Goal: Check status: Check status

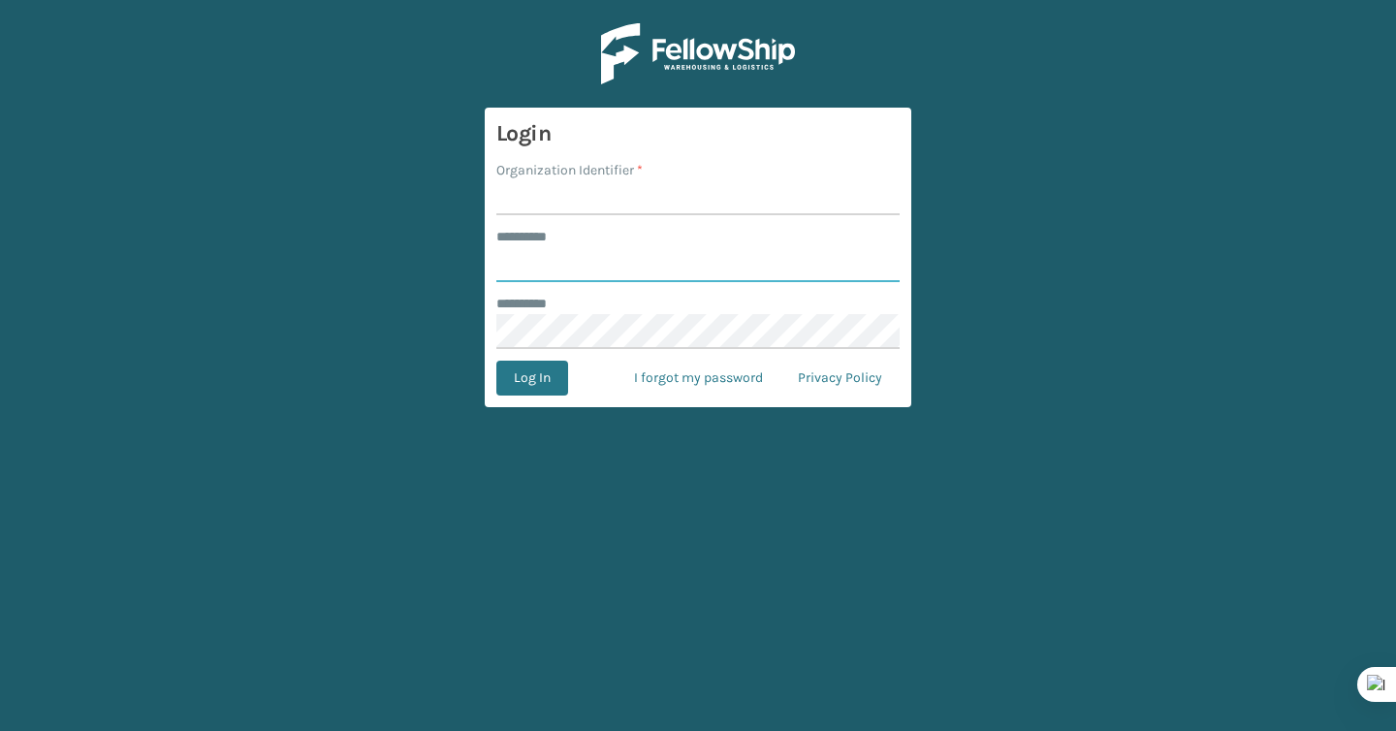
type input "*******"
click at [572, 202] on input "Organization Identifier *" at bounding box center [697, 197] width 403 height 35
type input "Brightech"
click at [510, 386] on button "Log In" at bounding box center [532, 378] width 72 height 35
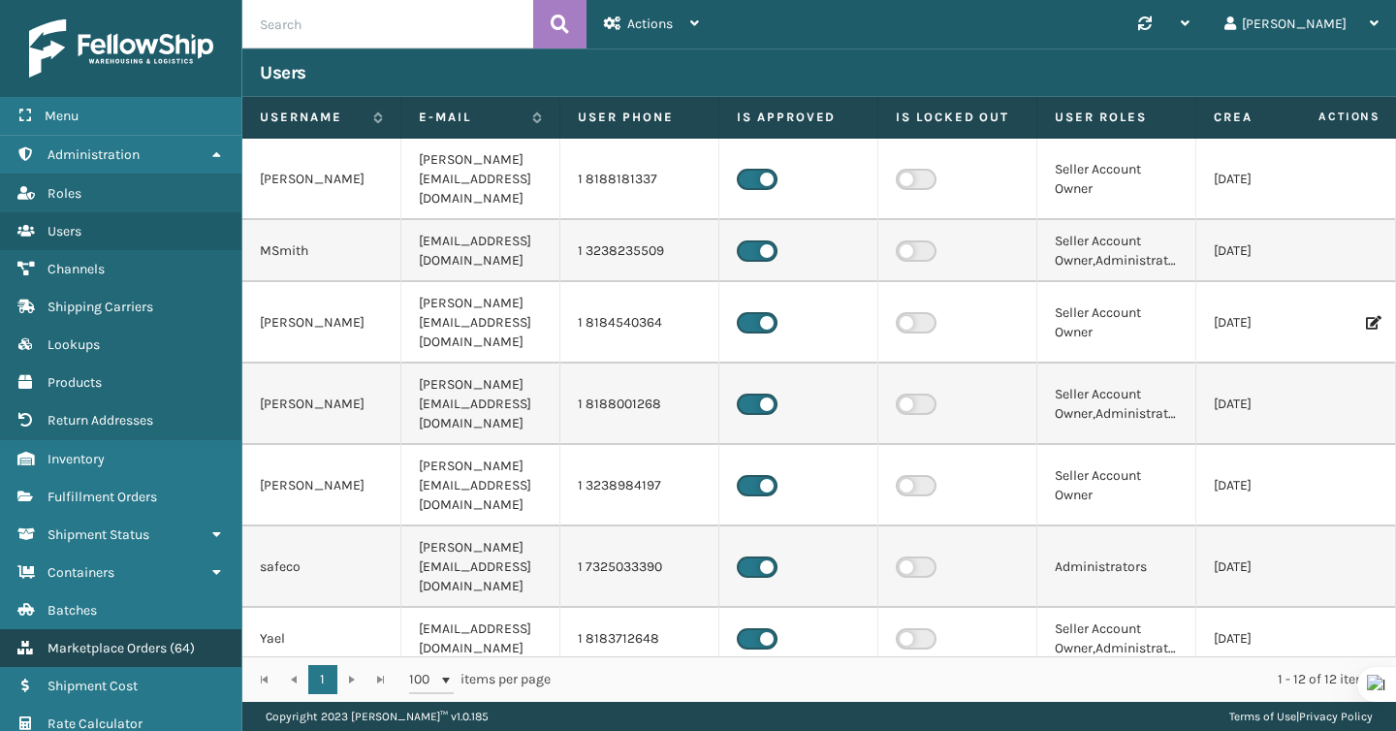
click at [140, 631] on link "Marketplace Orders ( 64 )" at bounding box center [120, 648] width 241 height 38
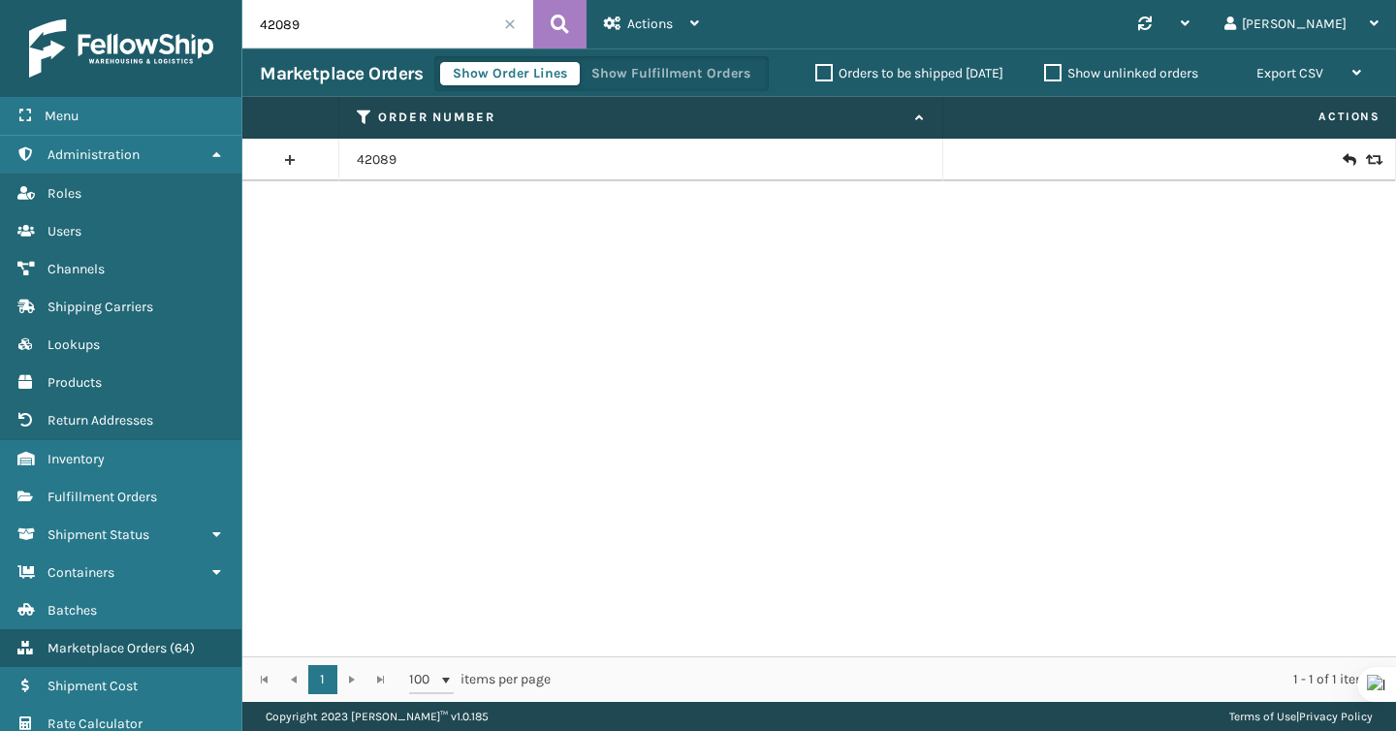
click at [407, 47] on input "42089" at bounding box center [387, 24] width 291 height 48
paste input "1188801"
type input "11888019"
click at [388, 151] on link "11888019" at bounding box center [385, 159] width 56 height 19
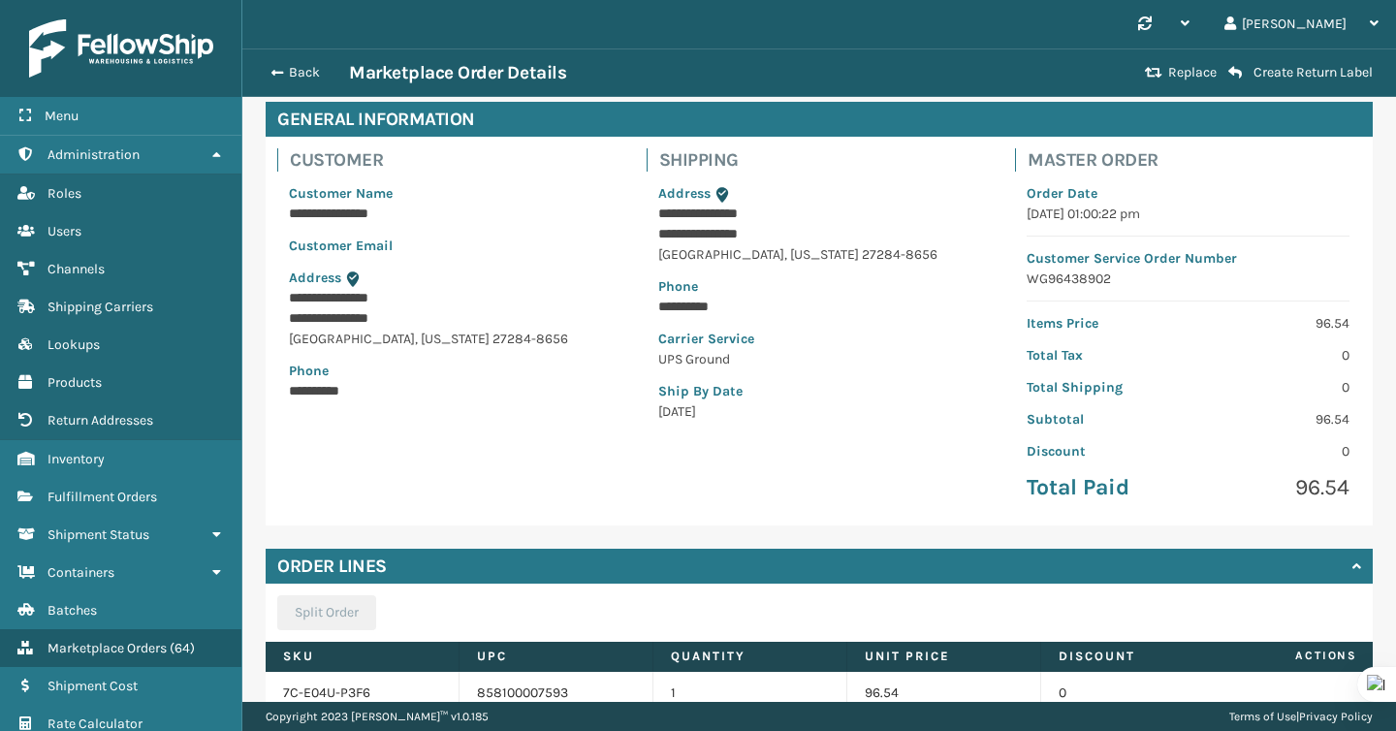
scroll to position [258, 0]
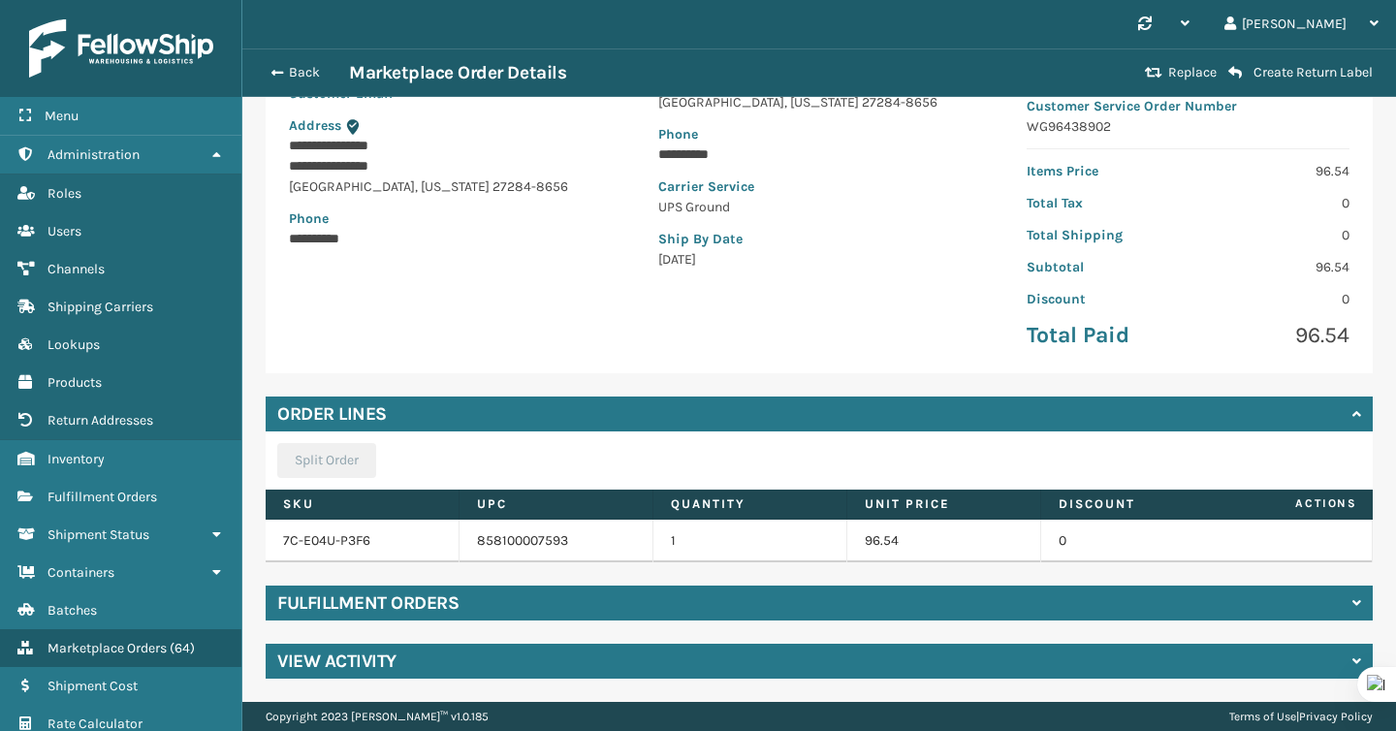
click at [842, 628] on div "**********" at bounding box center [818, 313] width 1153 height 775
click at [842, 611] on div "Fulfillment Orders" at bounding box center [819, 602] width 1107 height 35
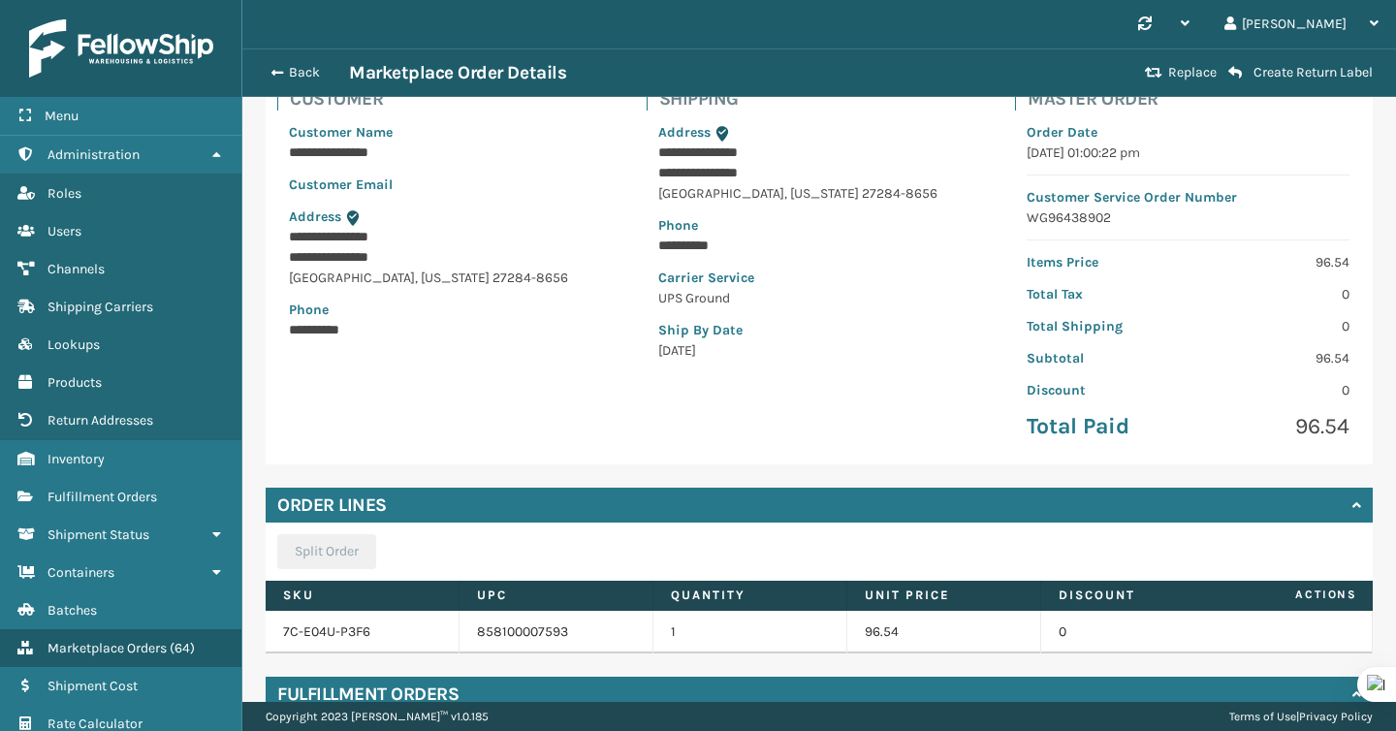
scroll to position [342, 0]
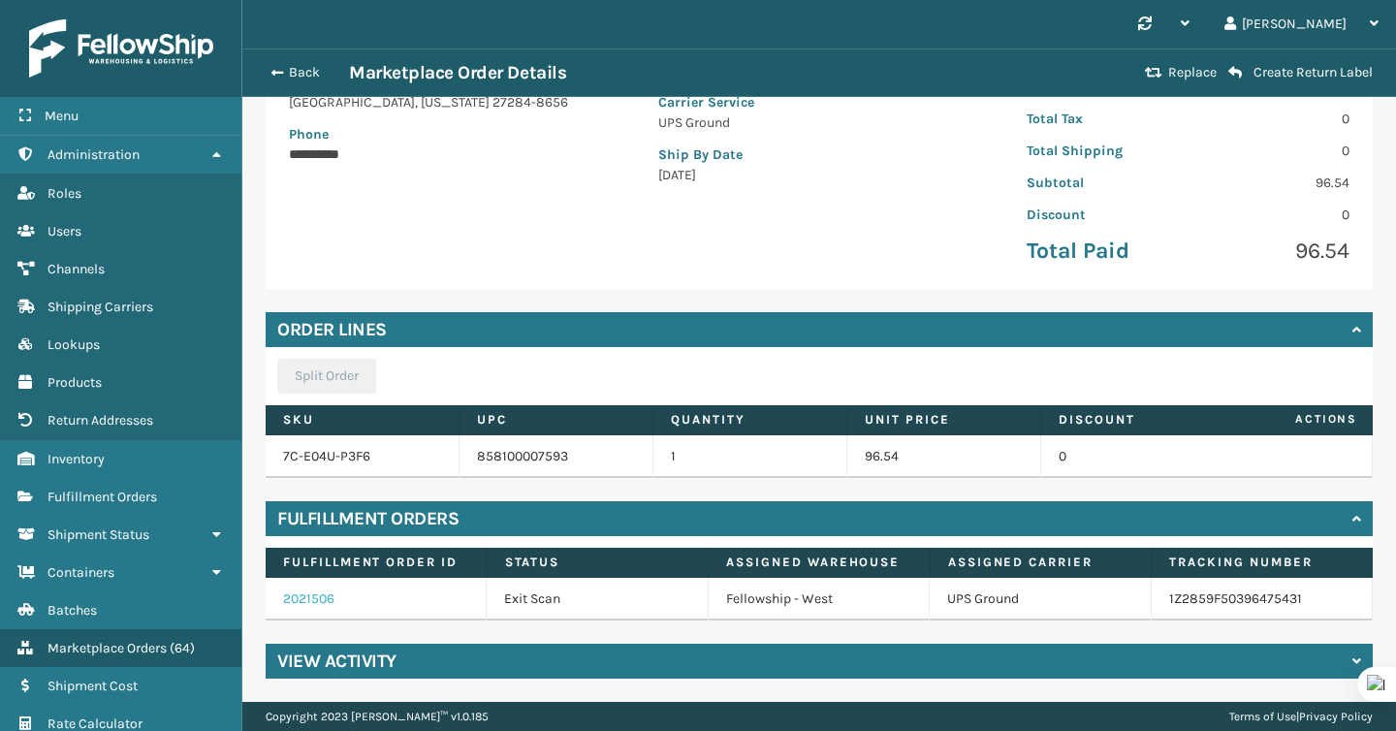
click at [317, 604] on link "2021506" at bounding box center [308, 598] width 51 height 16
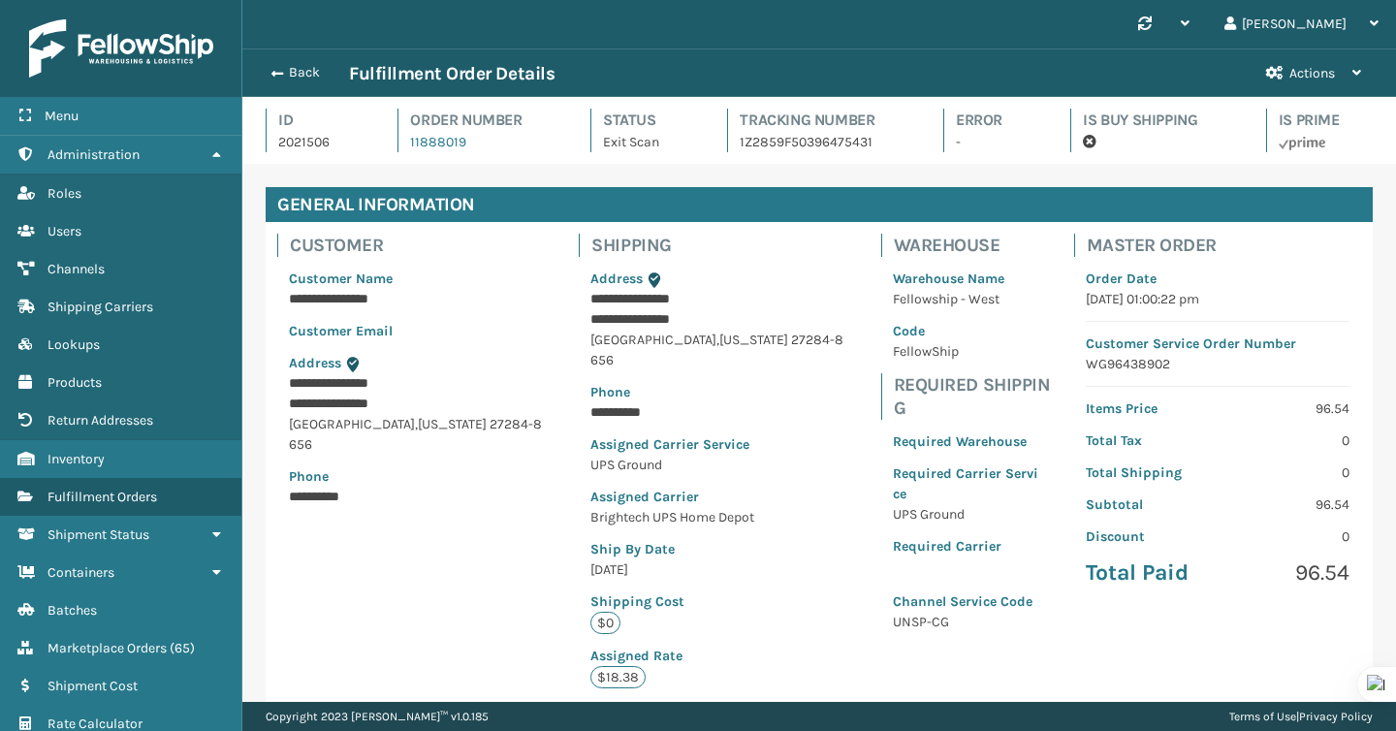
scroll to position [47, 1153]
click at [298, 64] on button "Back" at bounding box center [304, 72] width 89 height 17
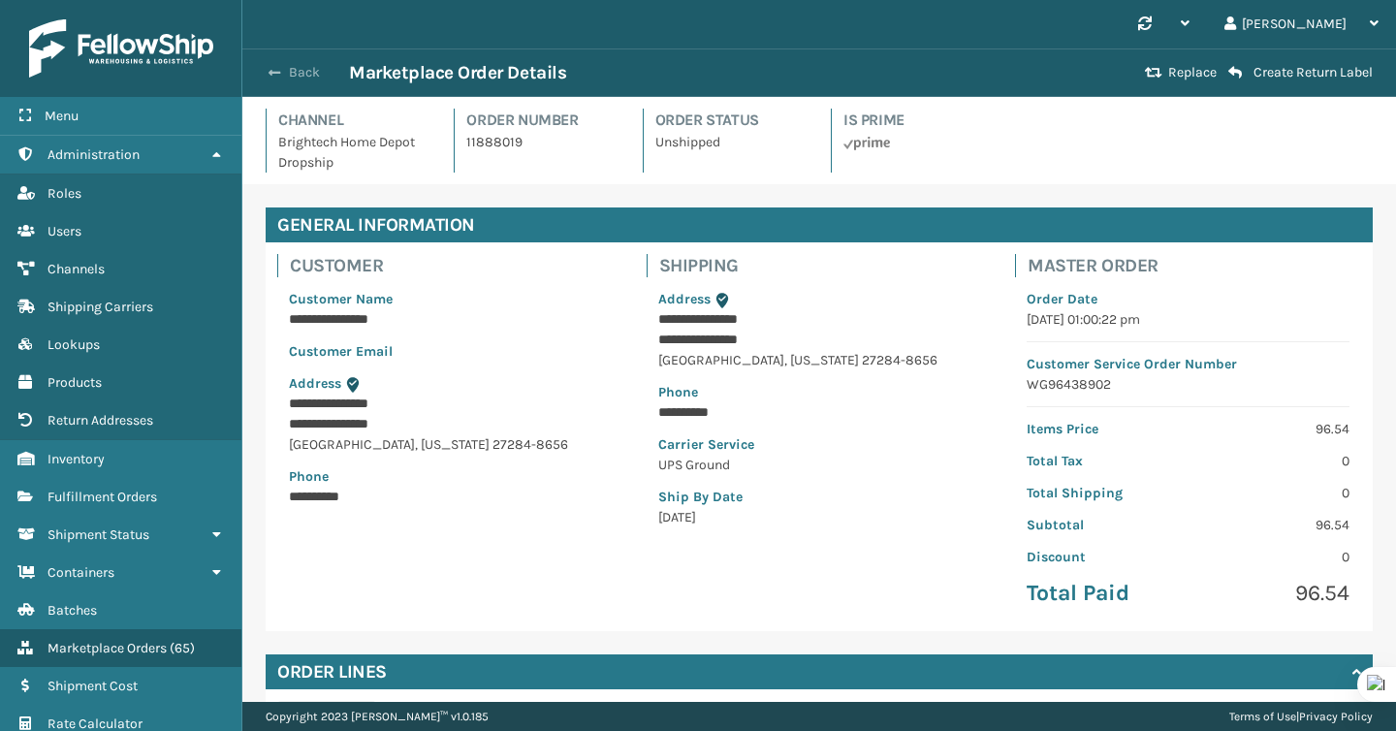
click at [308, 65] on button "Back" at bounding box center [304, 72] width 89 height 17
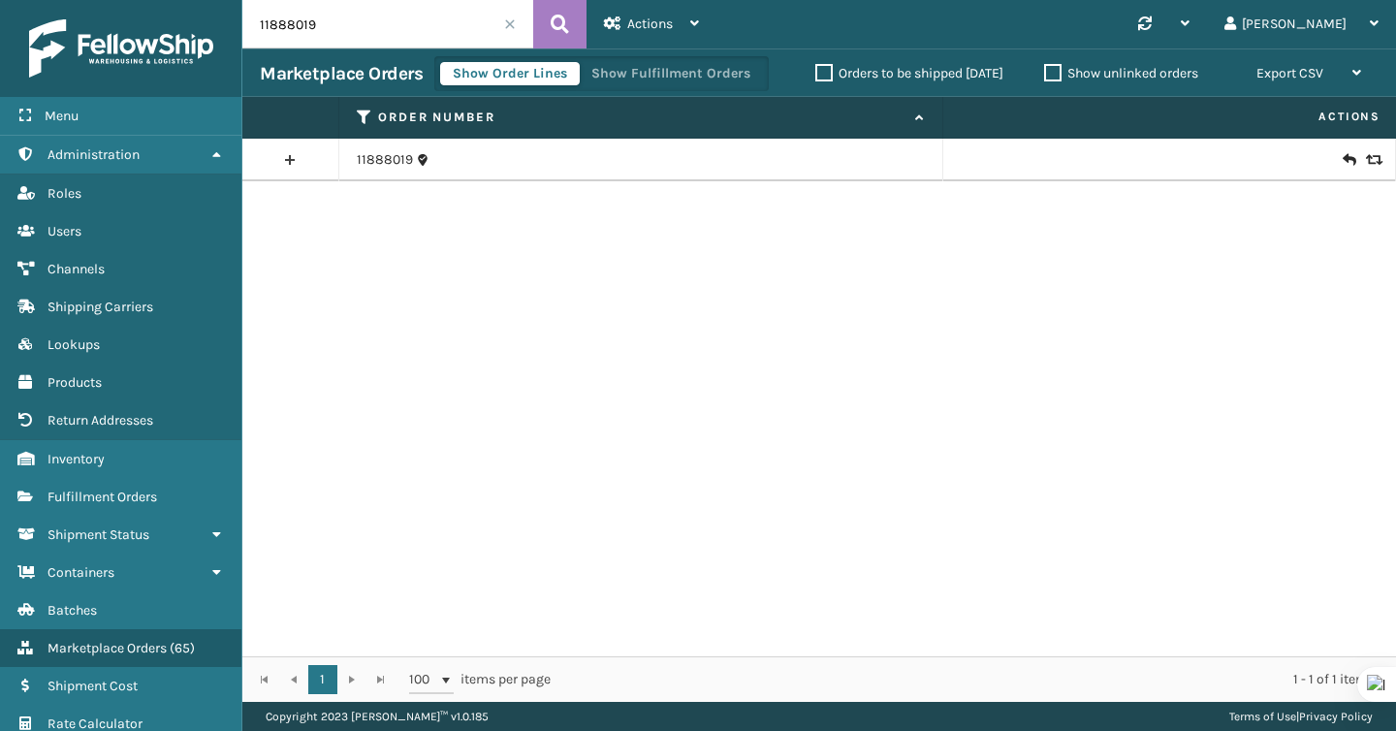
click at [331, 17] on input "11888019" at bounding box center [387, 24] width 291 height 48
paste input "FL-HNRY-BLK"
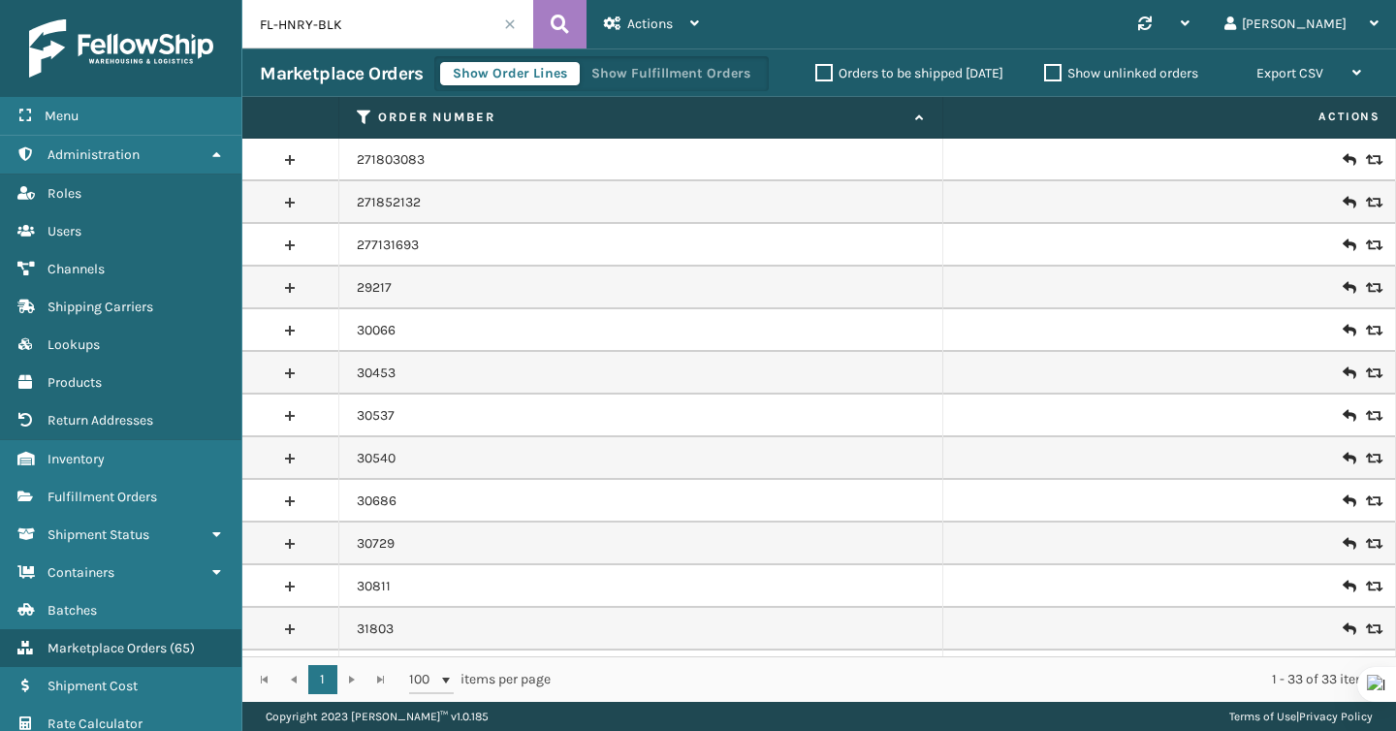
click at [372, 41] on input "FL-HNRY-BLK" at bounding box center [387, 24] width 291 height 48
paste input "73693"
type input "73693"
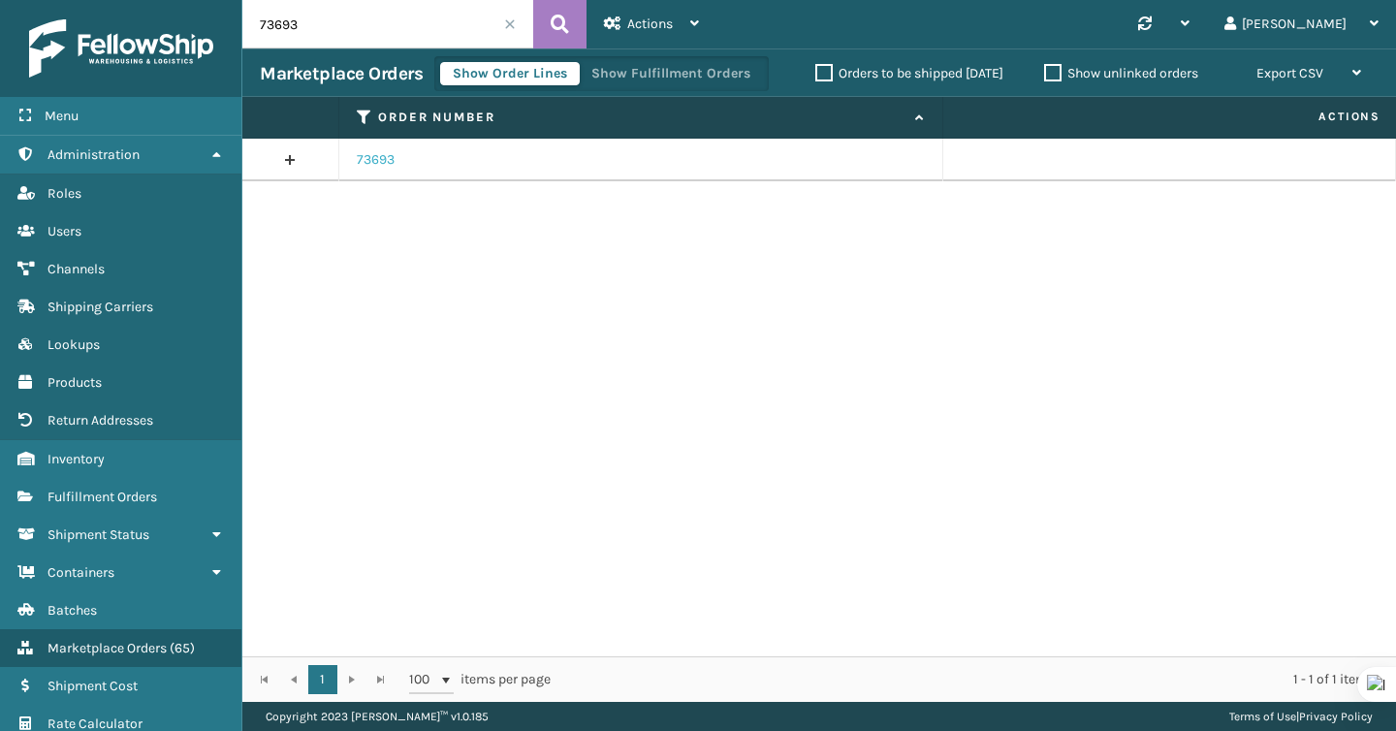
click at [374, 154] on link "73693" at bounding box center [376, 159] width 38 height 19
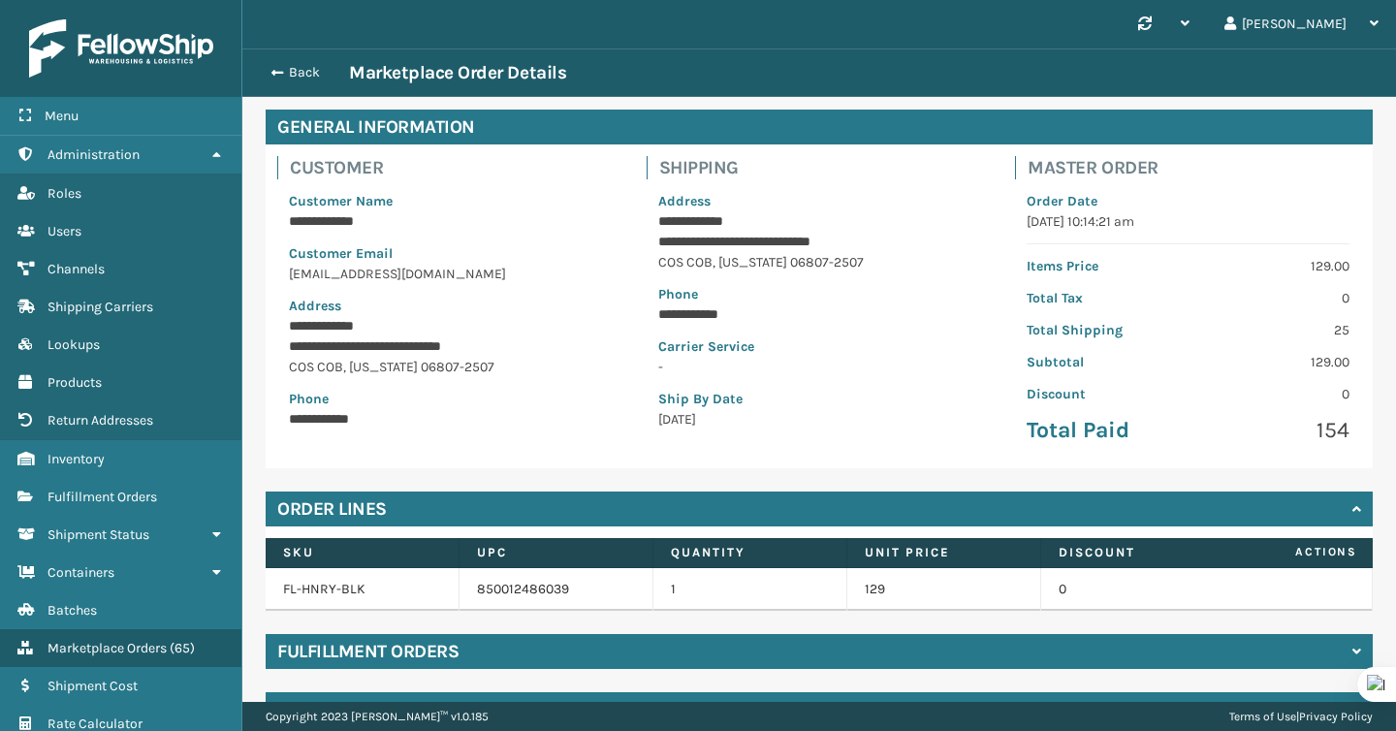
scroll to position [126, 0]
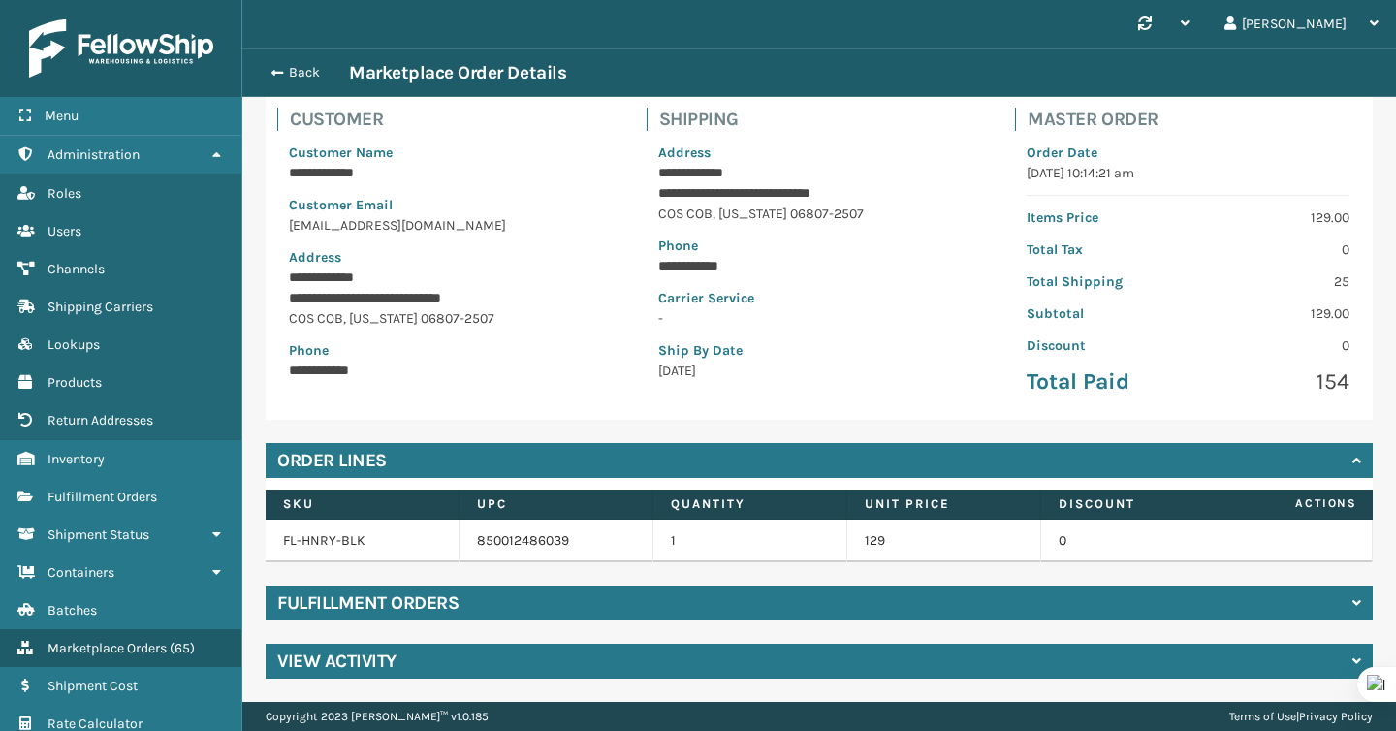
click at [537, 596] on div "Fulfillment Orders" at bounding box center [819, 602] width 1107 height 35
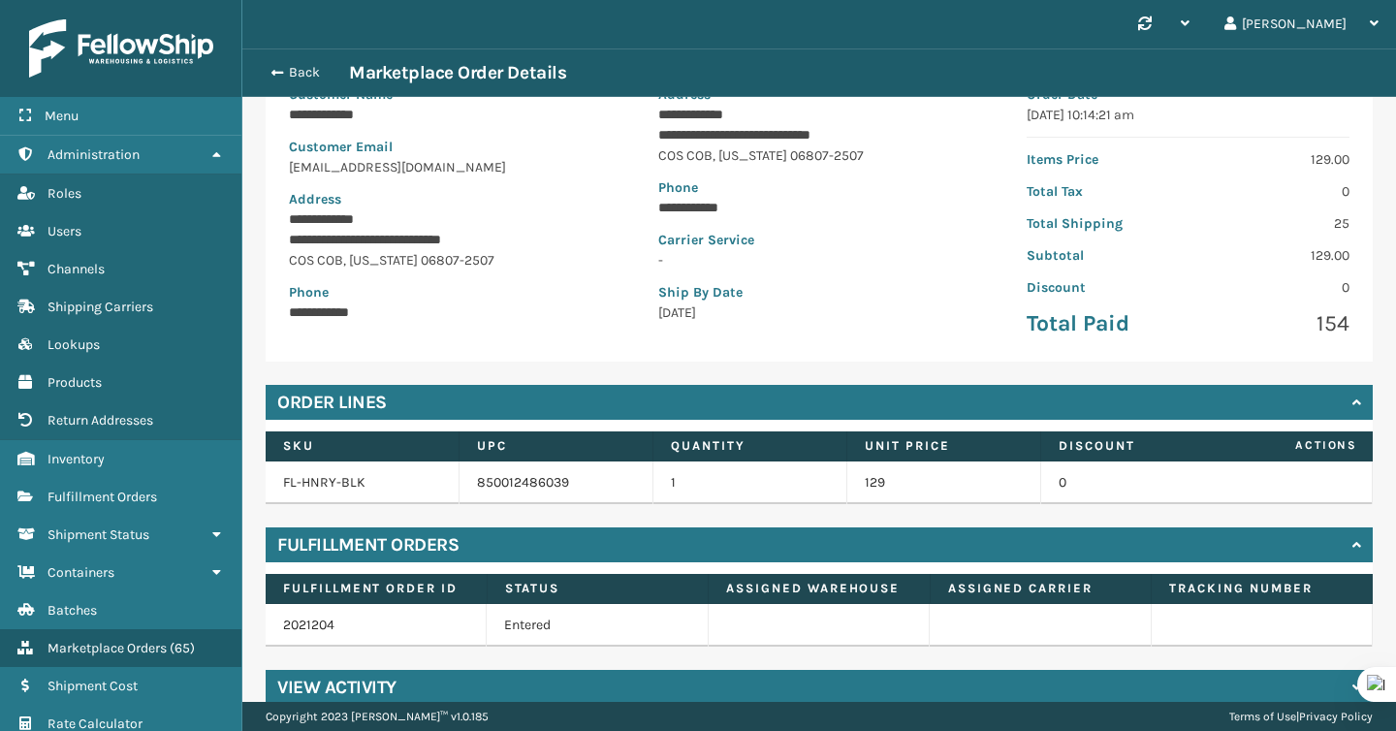
scroll to position [196, 0]
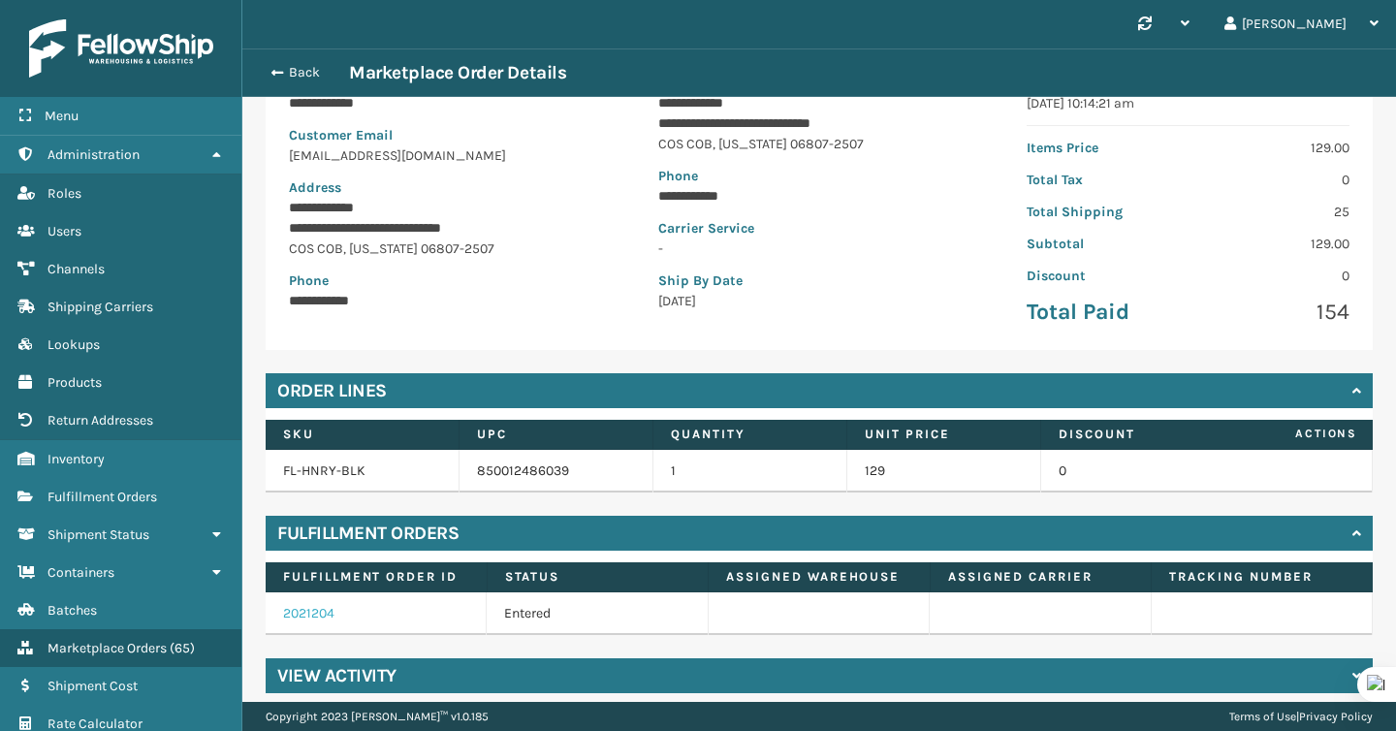
click at [314, 607] on link "2021204" at bounding box center [308, 613] width 51 height 16
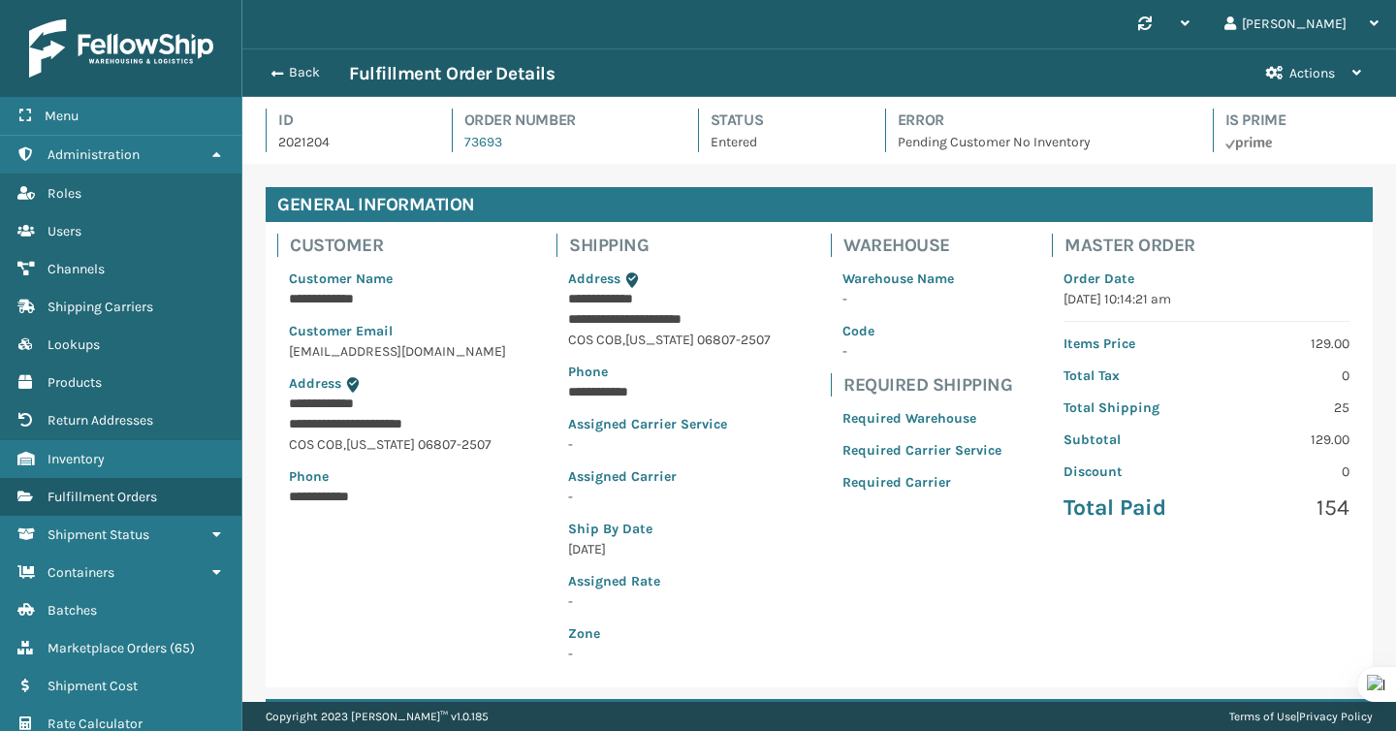
scroll to position [47, 1153]
click at [1299, 79] on span "Actions" at bounding box center [1312, 73] width 46 height 16
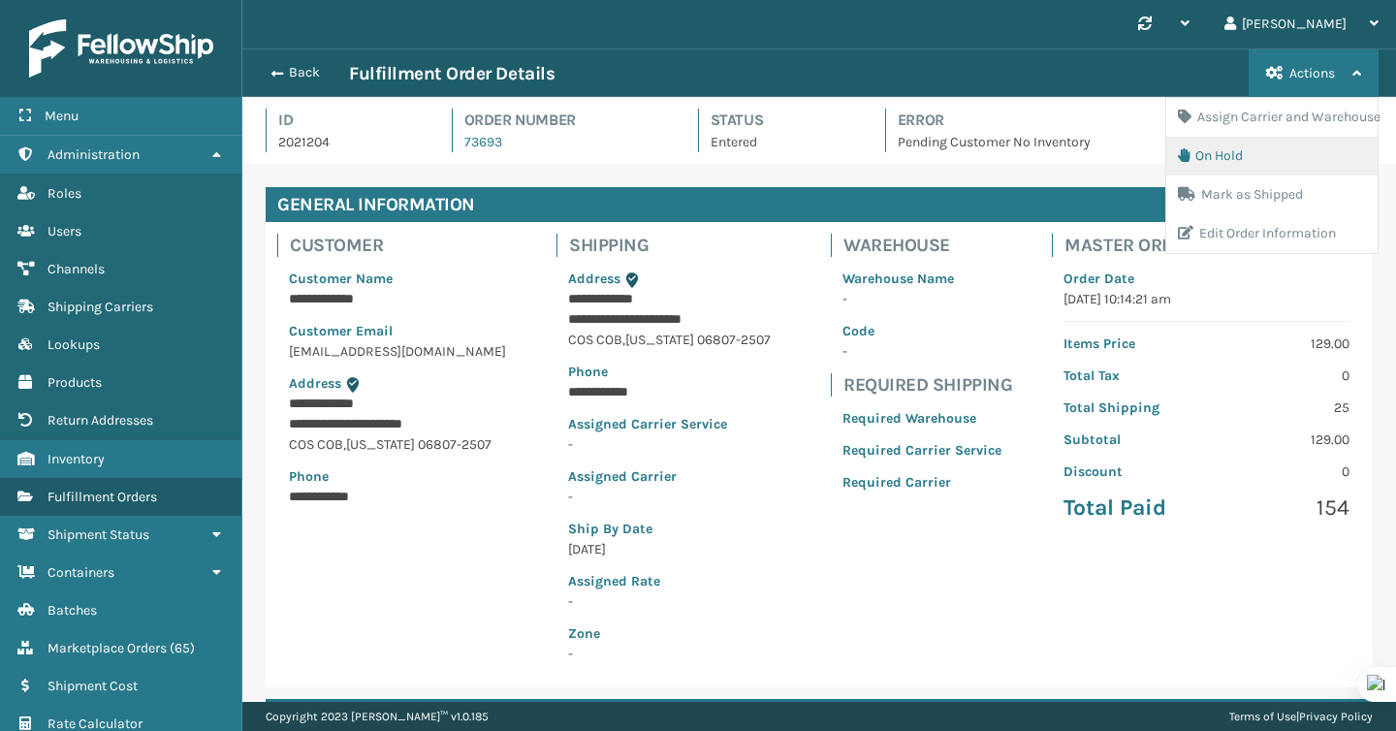
drag, startPoint x: 1220, startPoint y: 175, endPoint x: 1219, endPoint y: 158, distance: 17.5
click at [1220, 158] on ul "Assign Carrier and Warehouse On Hold Mark as Shipped Edit Order Information" at bounding box center [1271, 175] width 211 height 155
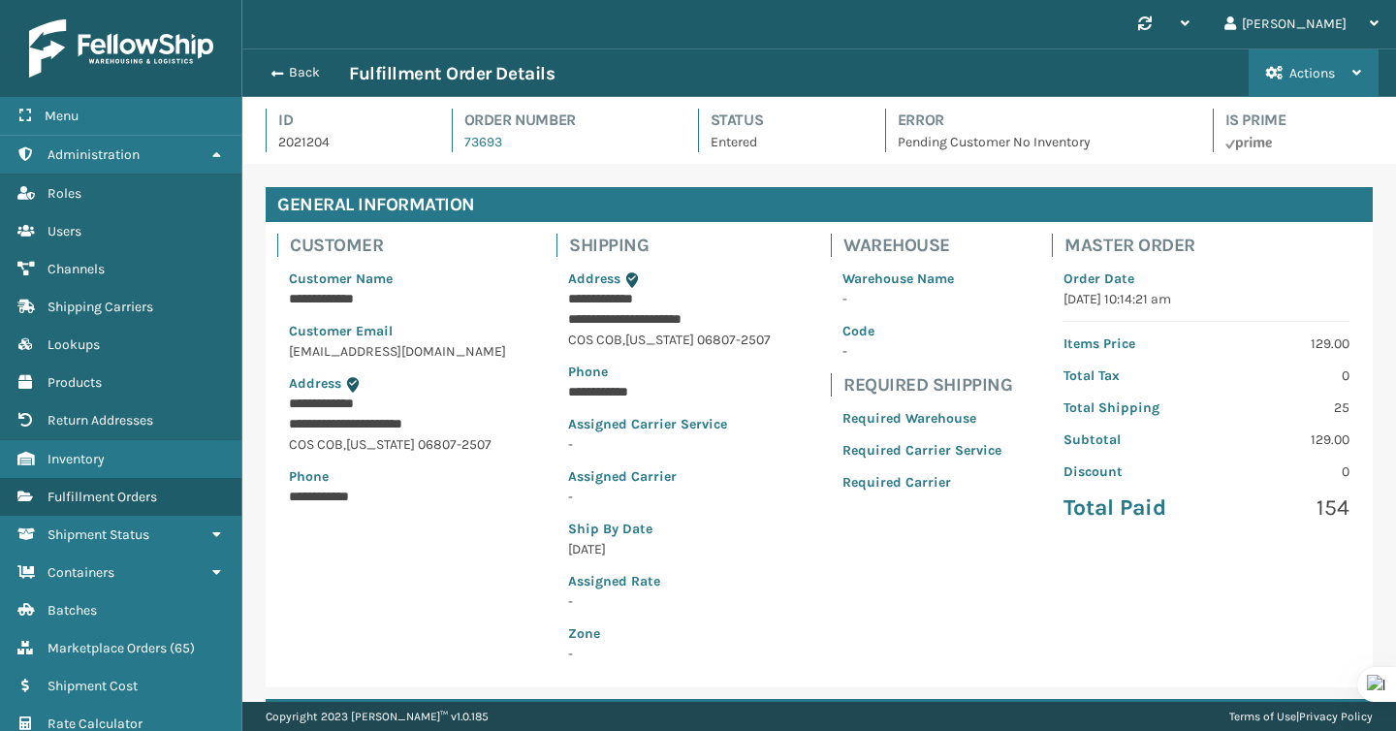
click at [1258, 84] on button "Actions" at bounding box center [1313, 72] width 130 height 47
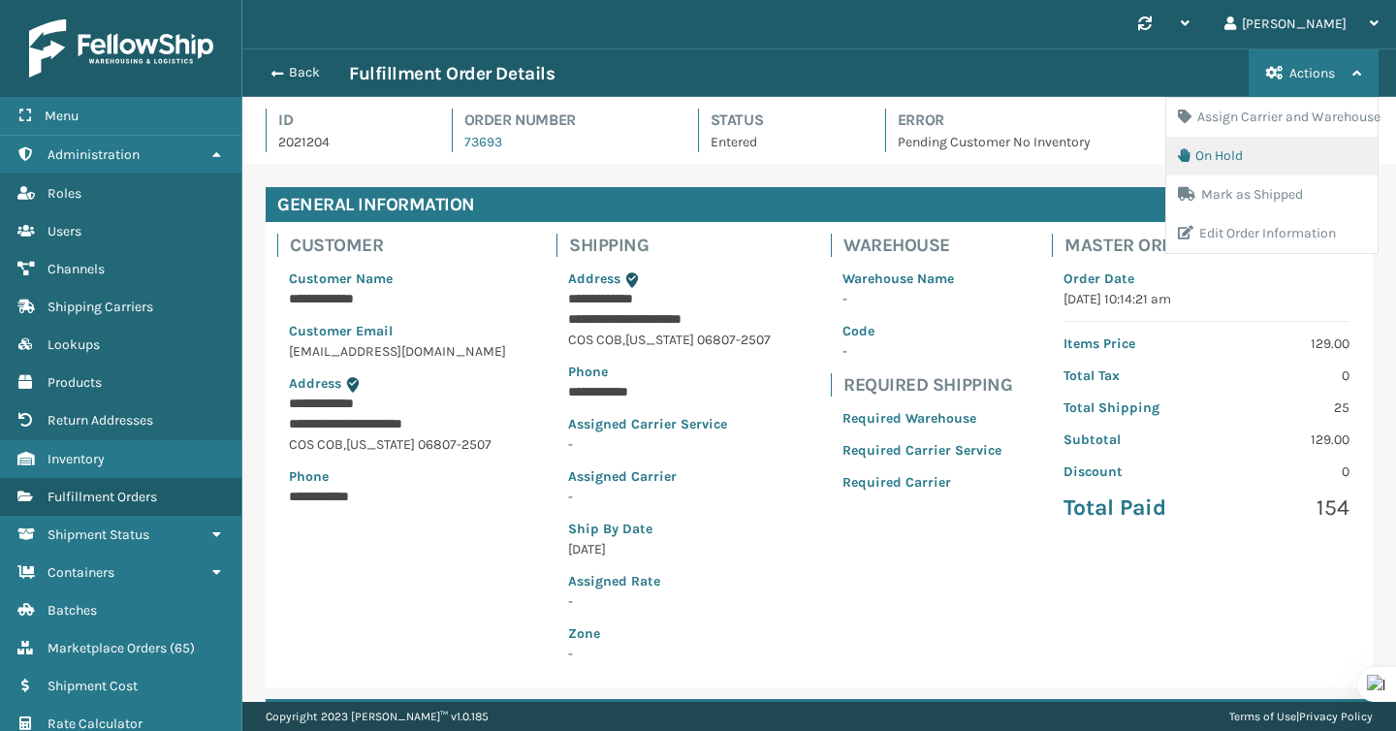
click at [1209, 142] on button "On Hold" at bounding box center [1271, 156] width 211 height 39
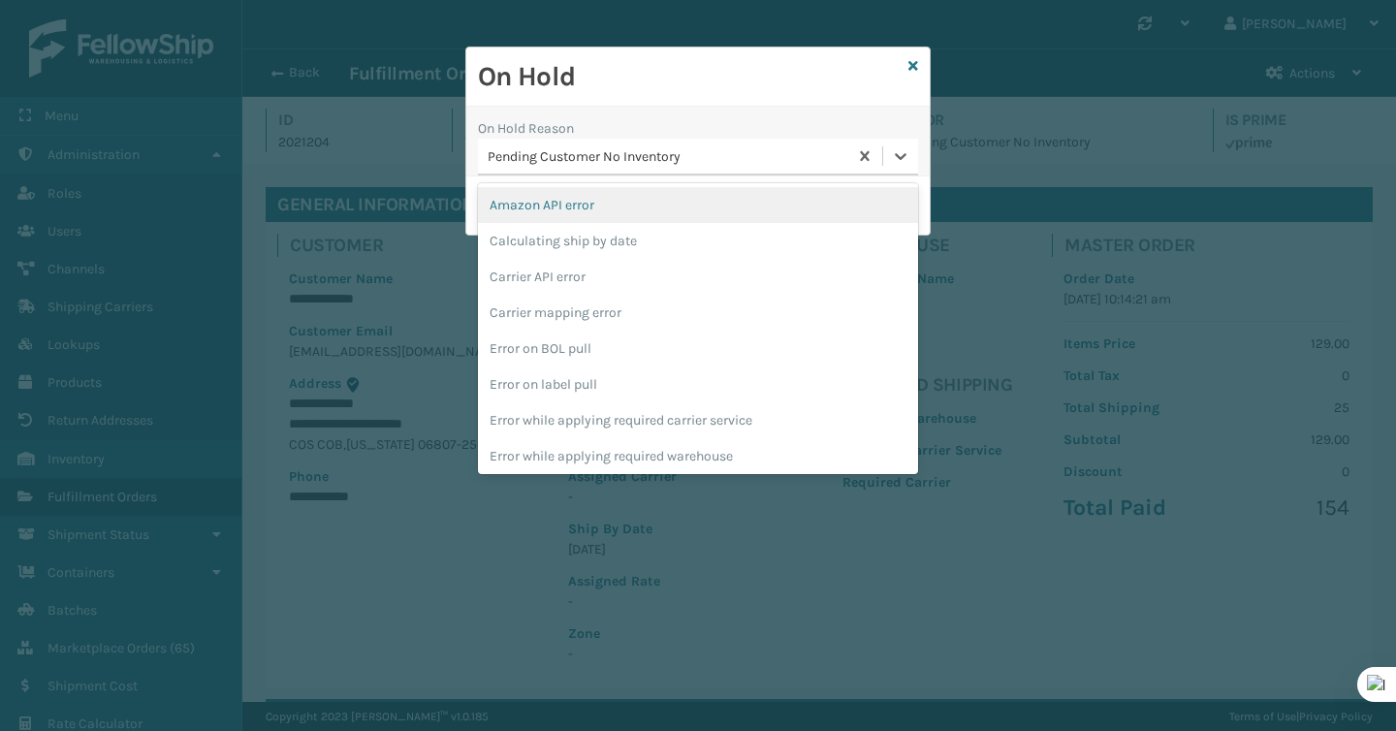
click at [830, 152] on div "Pending Customer No Inventory" at bounding box center [669, 156] width 362 height 20
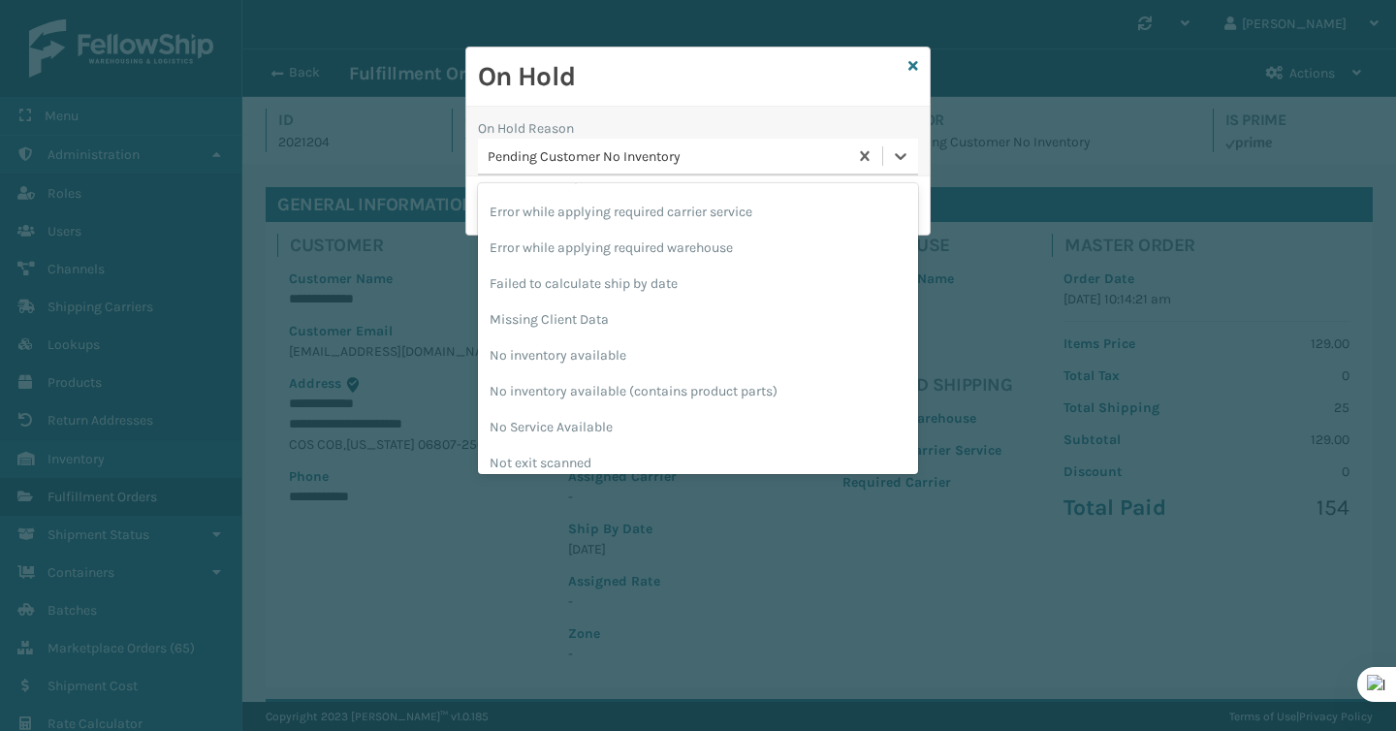
scroll to position [470, 0]
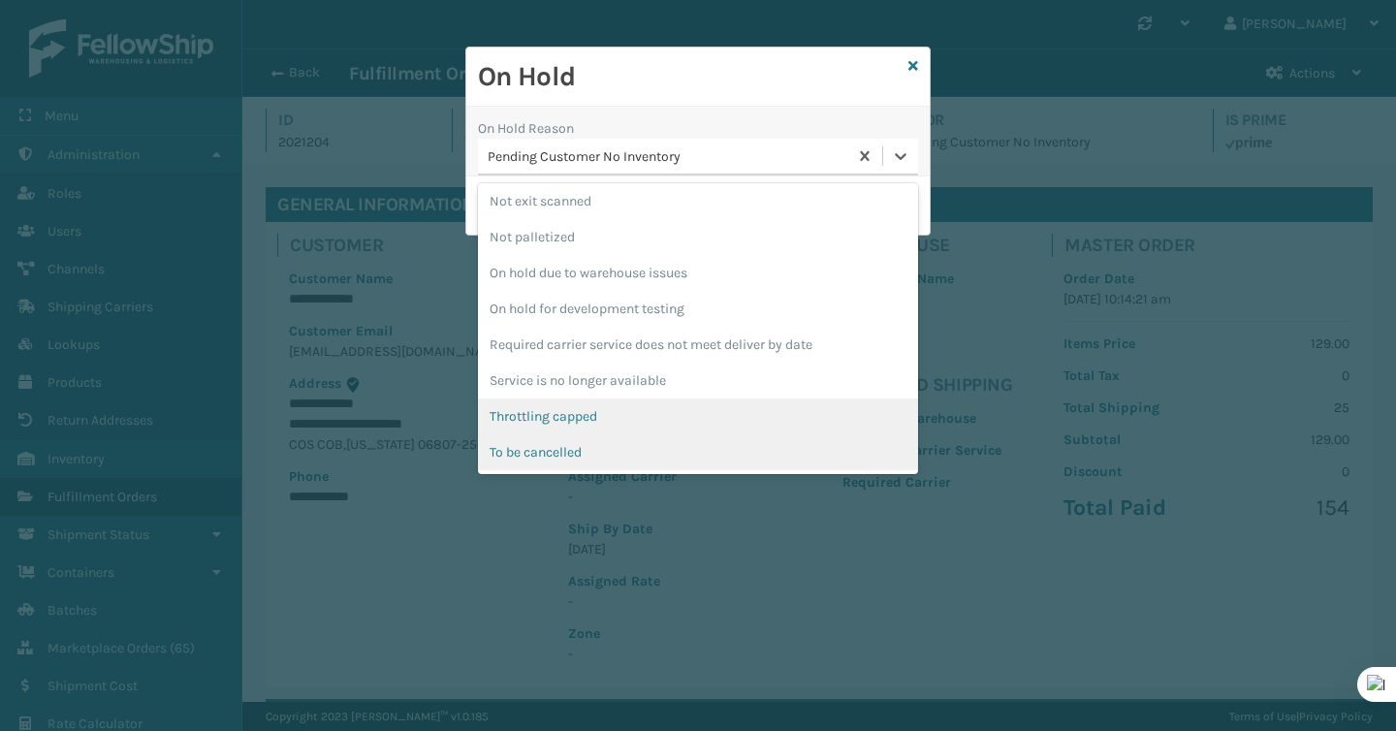
click at [714, 436] on div "To be cancelled" at bounding box center [698, 452] width 440 height 36
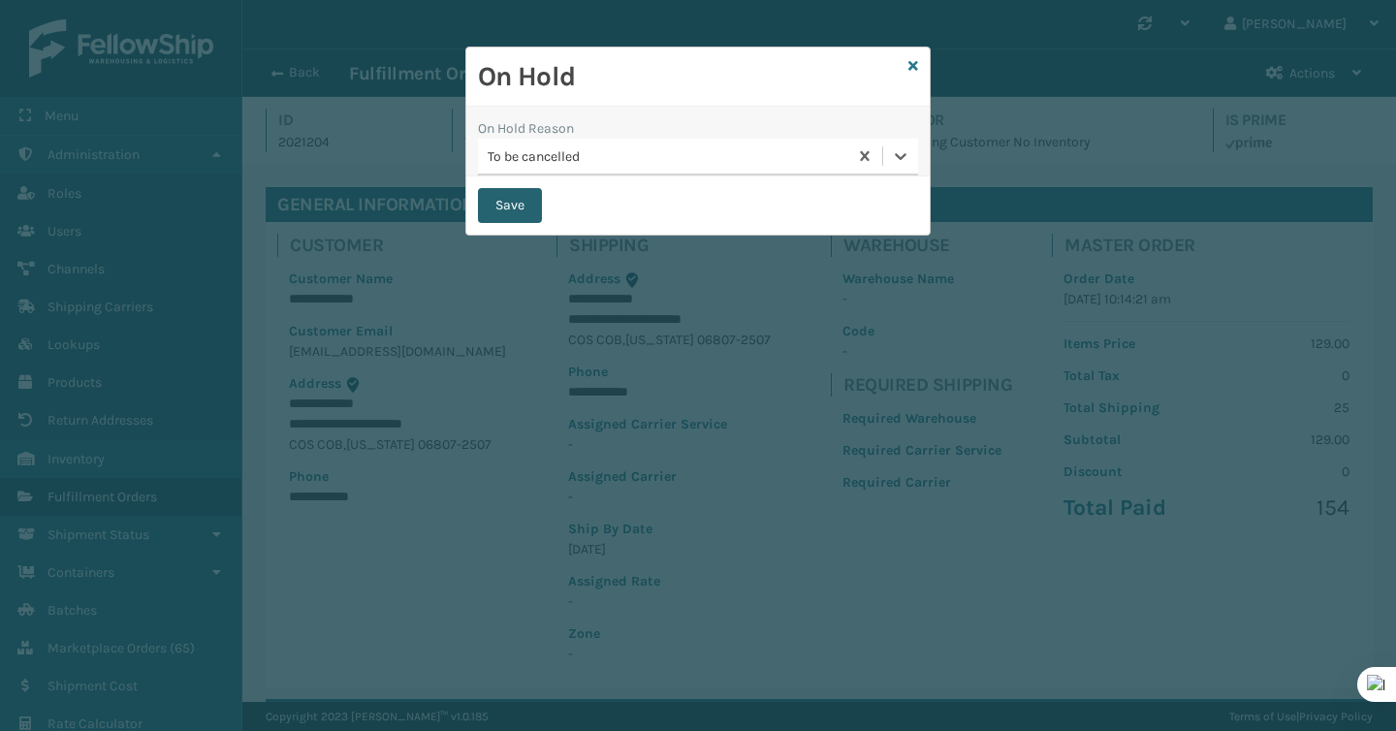
click at [514, 207] on button "Save" at bounding box center [510, 205] width 64 height 35
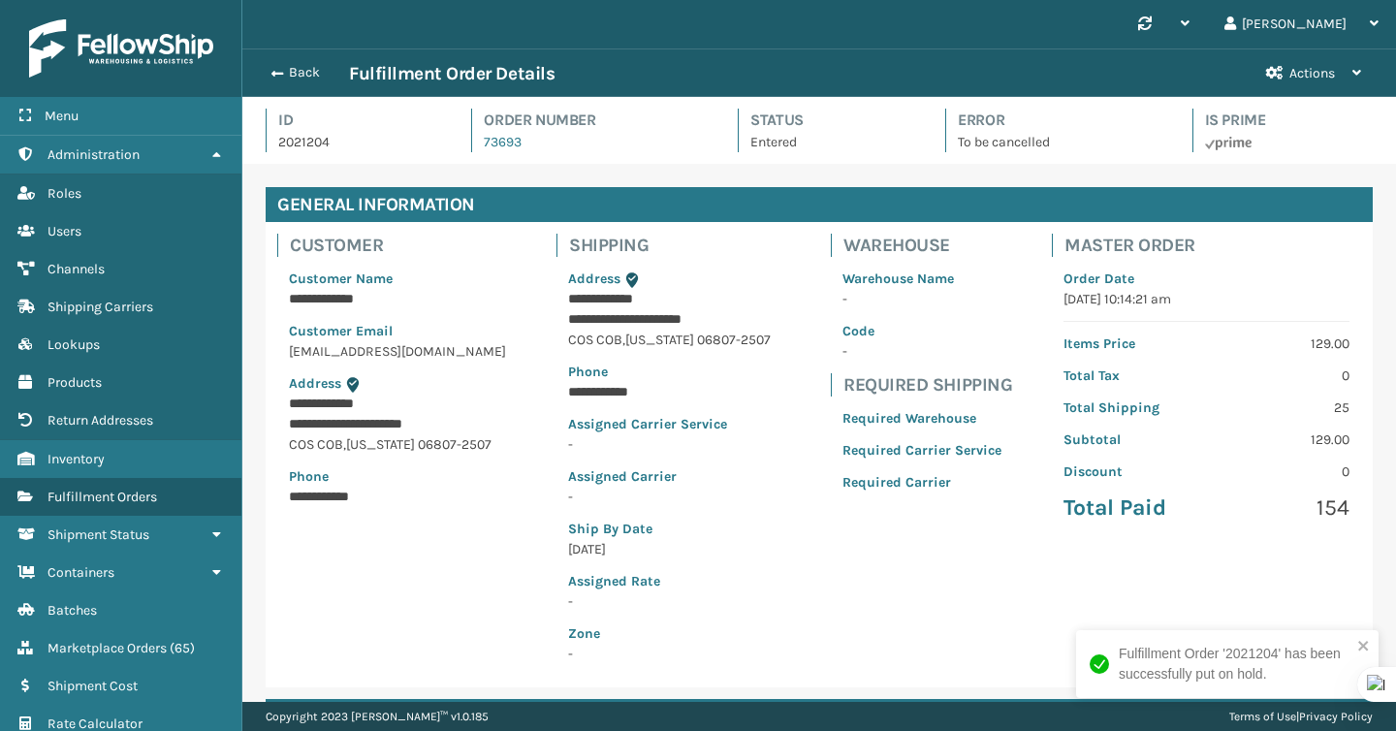
scroll to position [47, 1153]
click at [285, 69] on button "Back" at bounding box center [304, 72] width 89 height 17
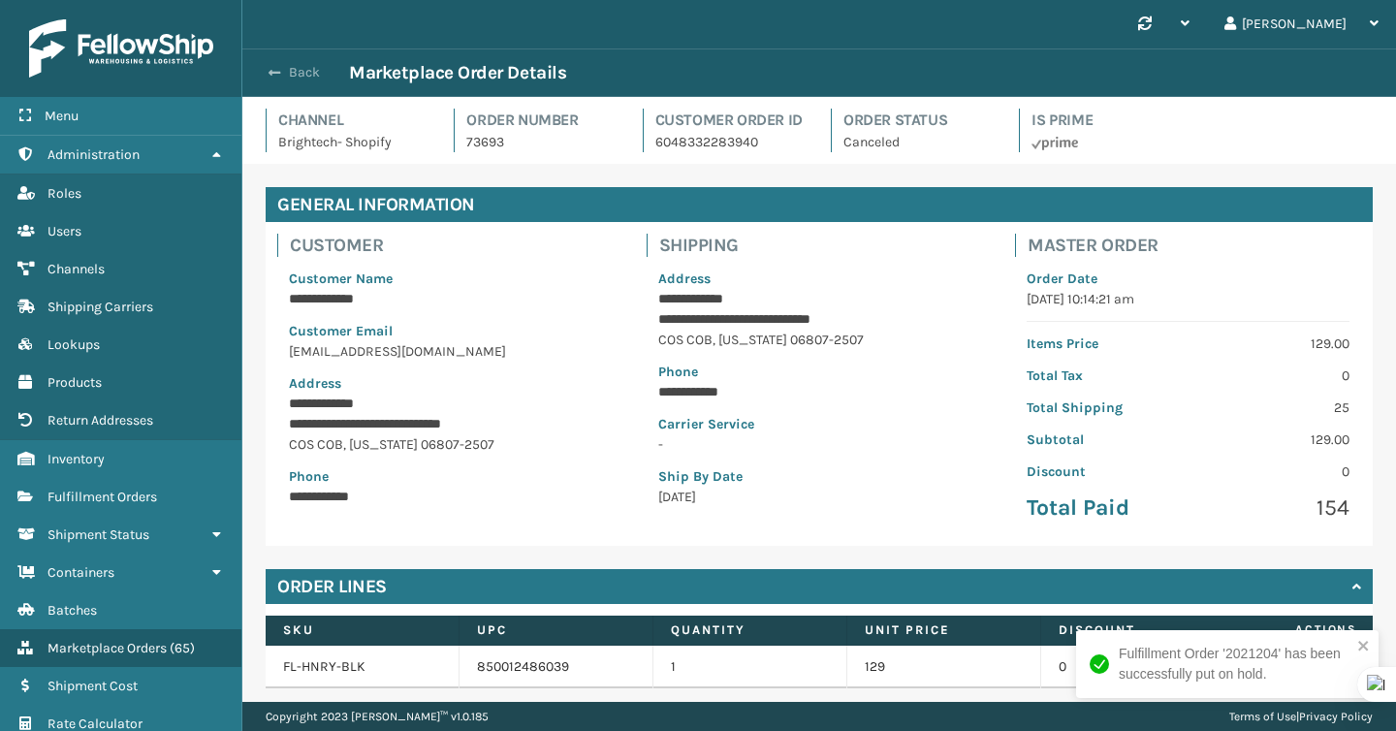
click at [316, 73] on button "Back" at bounding box center [304, 72] width 89 height 17
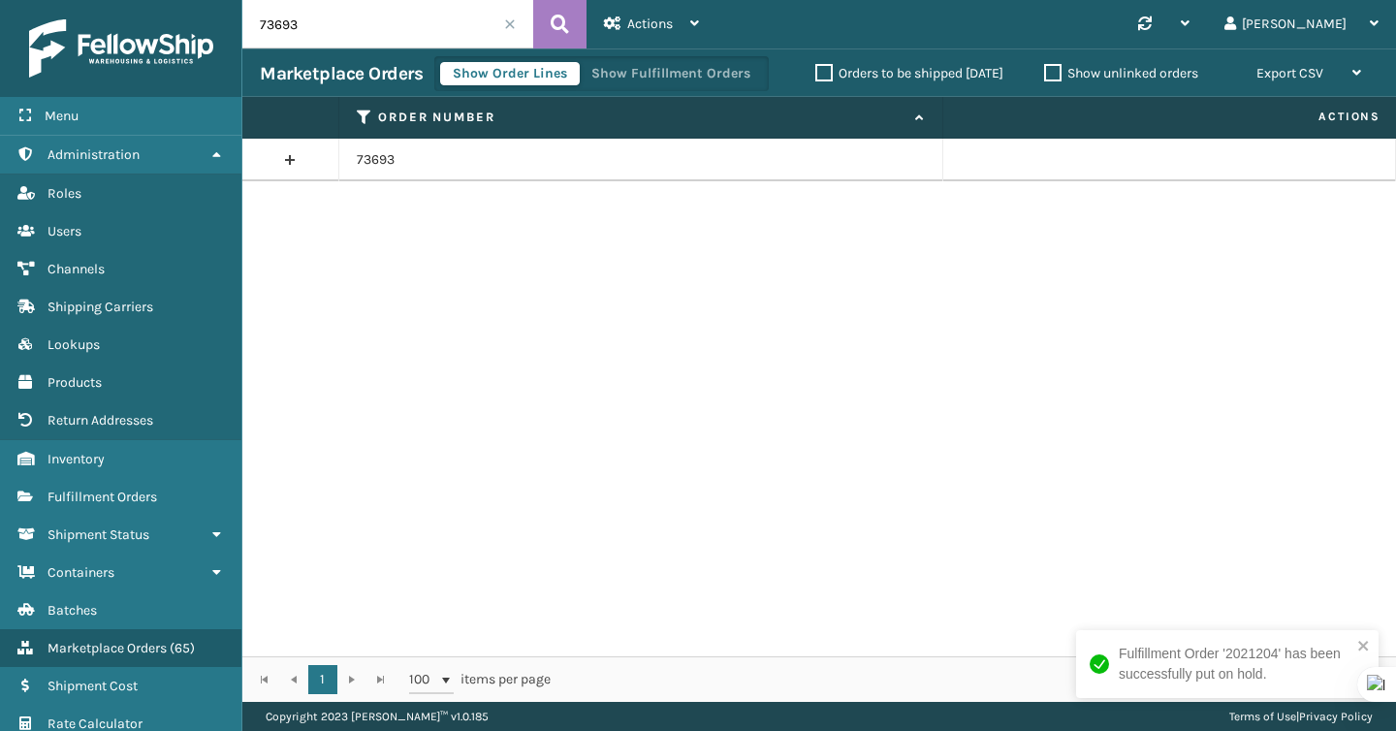
click at [383, 40] on input "73693" at bounding box center [387, 24] width 291 height 48
paste input "8152818126"
type input "8152818126"
click at [406, 160] on link "8152818126" at bounding box center [393, 159] width 72 height 19
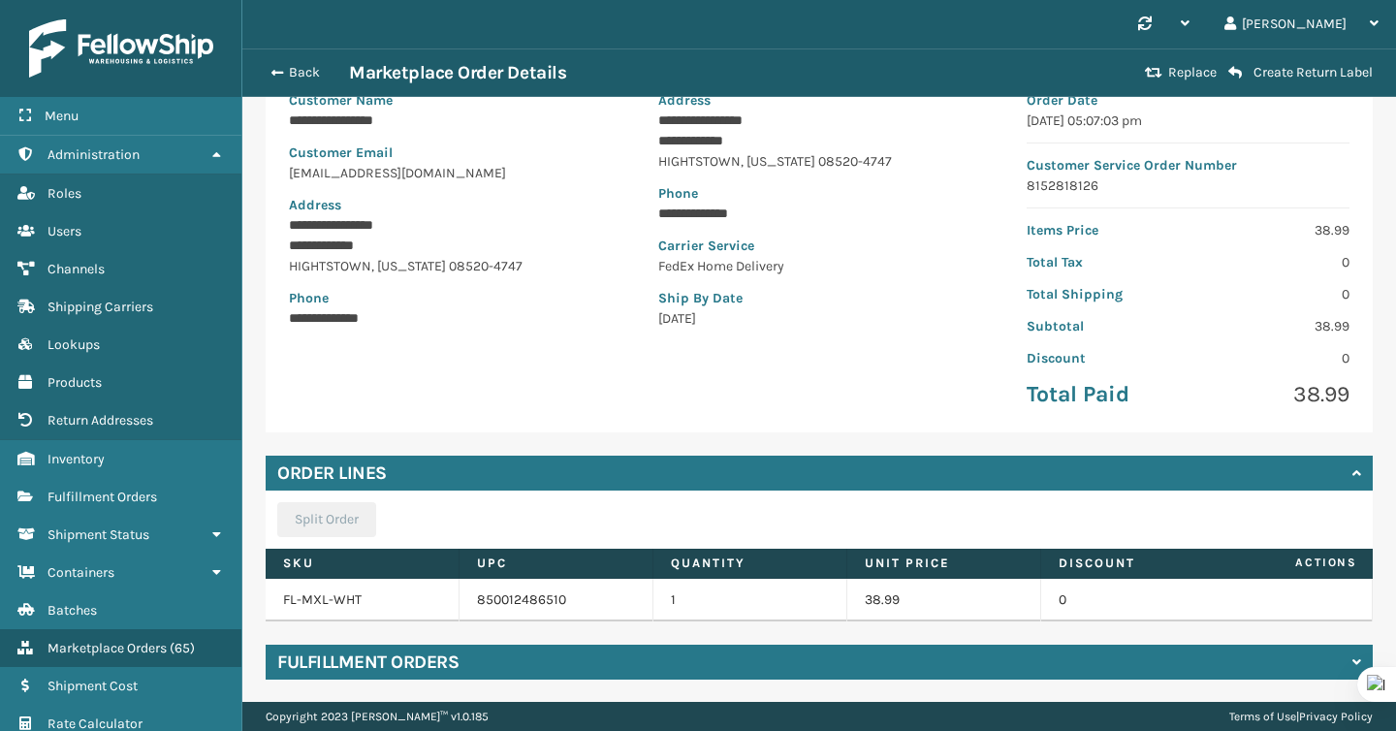
scroll to position [237, 0]
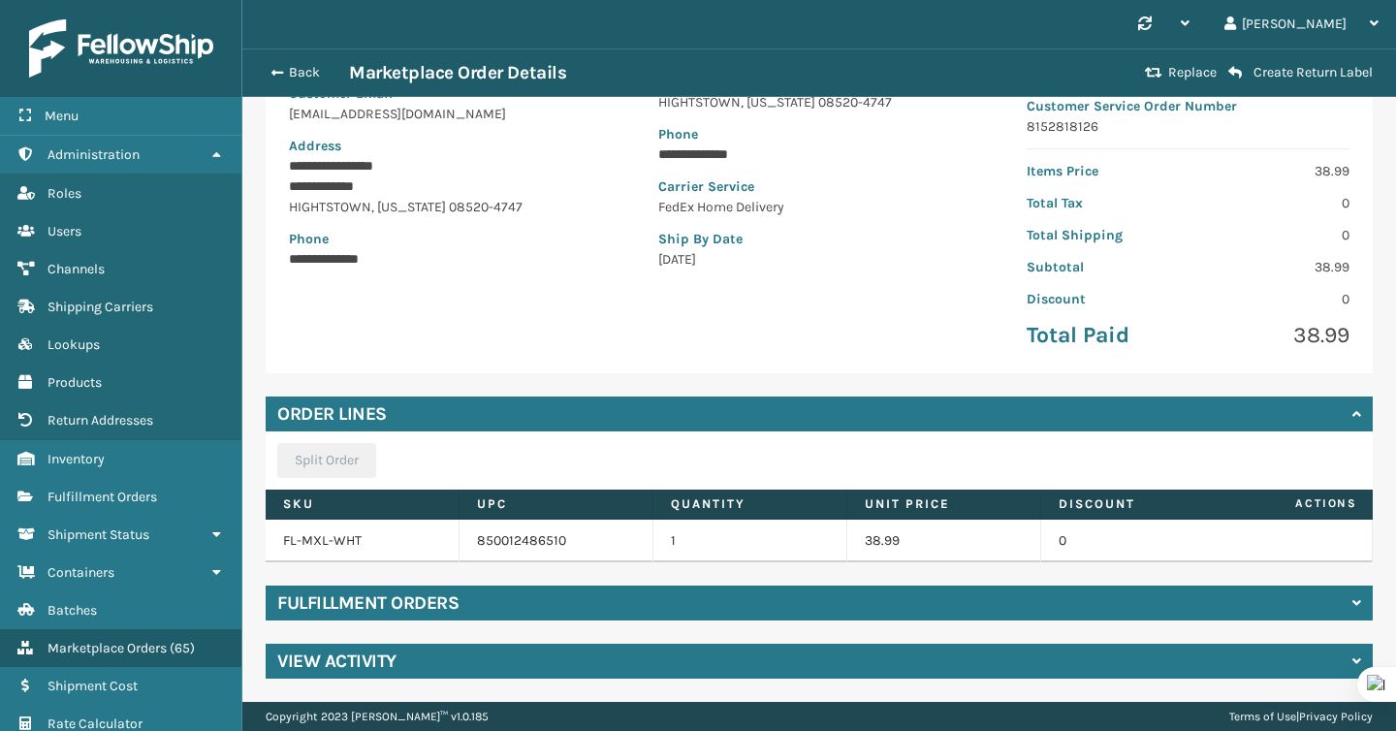
click at [563, 609] on div "Fulfillment Orders" at bounding box center [819, 602] width 1107 height 35
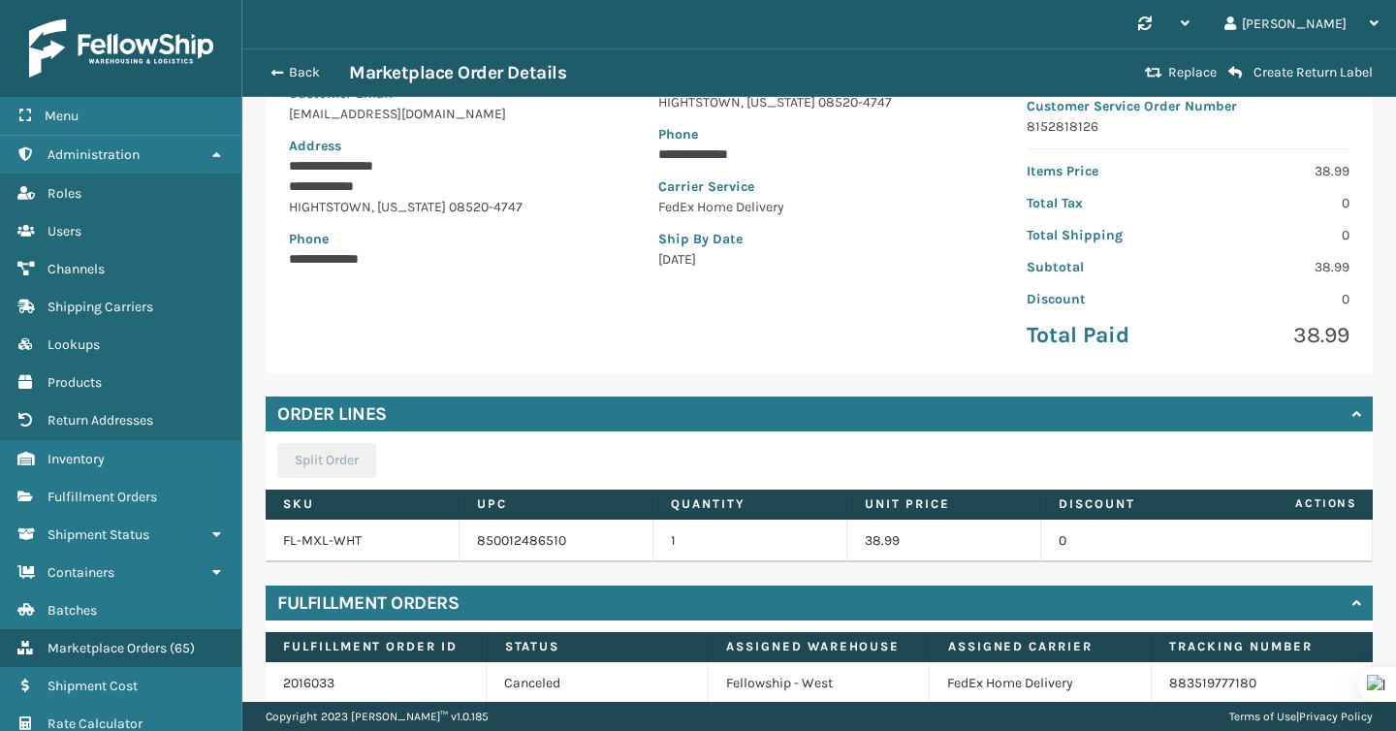
scroll to position [322, 0]
